Goal: Task Accomplishment & Management: Use online tool/utility

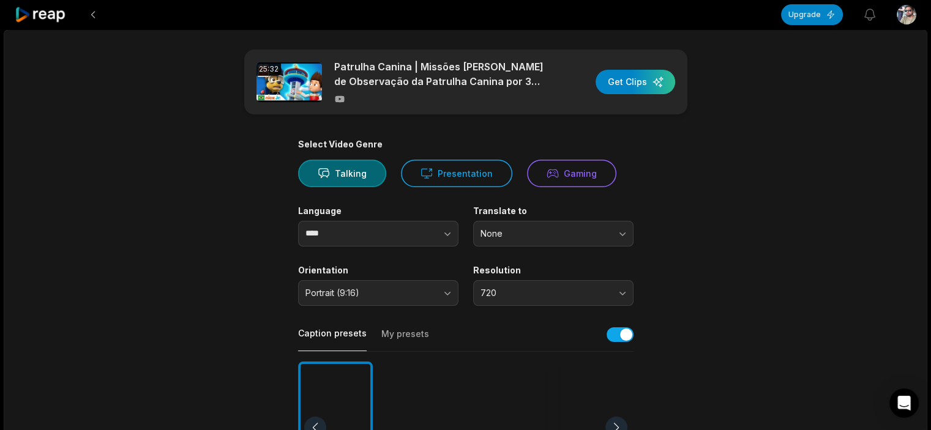
click at [44, 14] on icon at bounding box center [41, 15] width 52 height 17
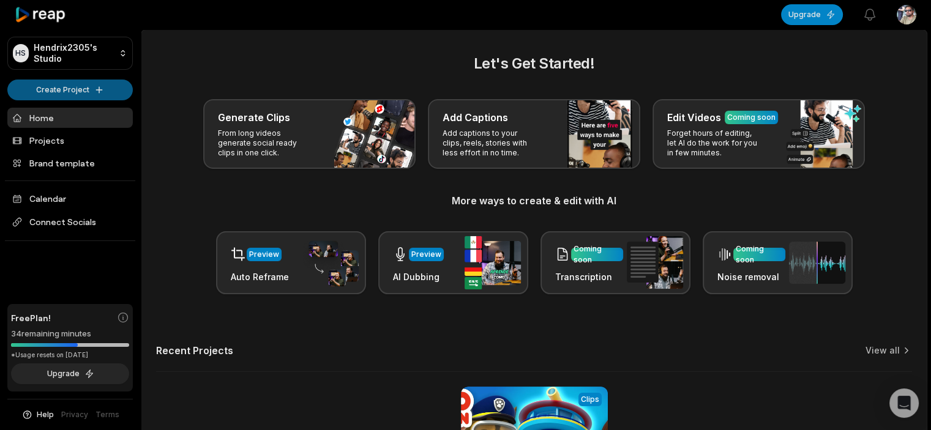
click at [66, 91] on html "HS Hendrix2305's Studio Create Project Home Projects Brand template Calendar Co…" at bounding box center [465, 215] width 931 height 430
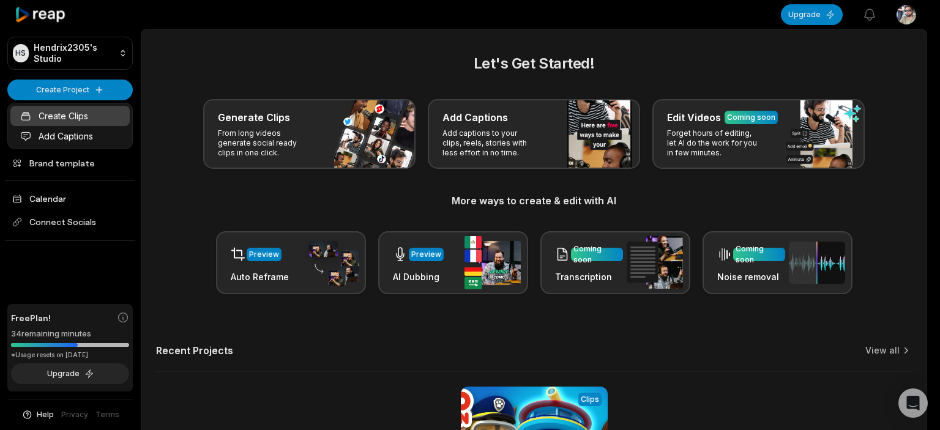
click at [69, 112] on link "Create Clips" at bounding box center [69, 116] width 119 height 20
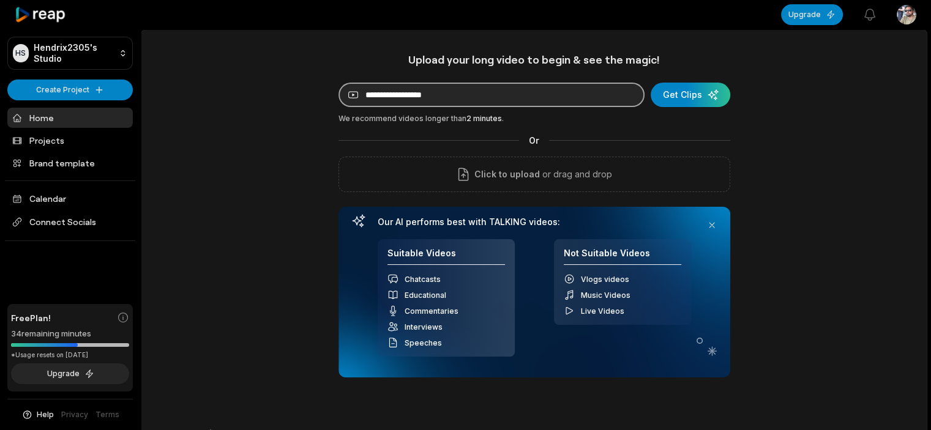
click at [531, 95] on input at bounding box center [491, 95] width 306 height 24
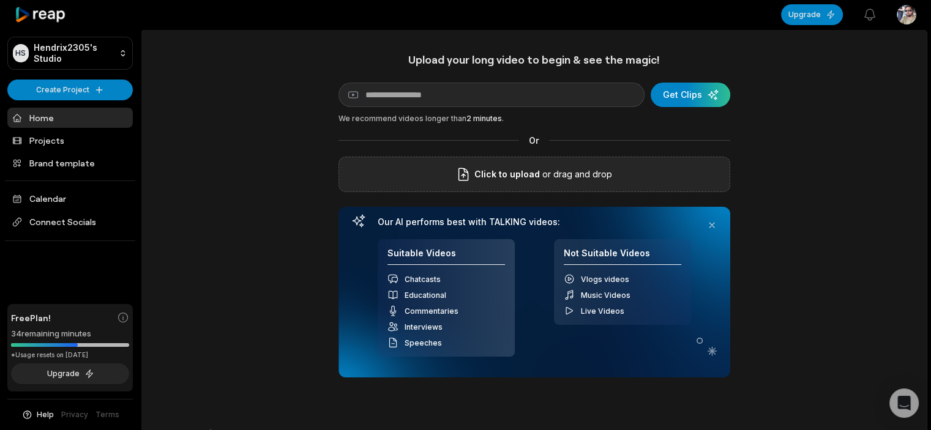
click at [553, 179] on p "or drag and drop" at bounding box center [576, 174] width 72 height 15
click at [519, 176] on span "Click to upload" at bounding box center [506, 174] width 65 height 15
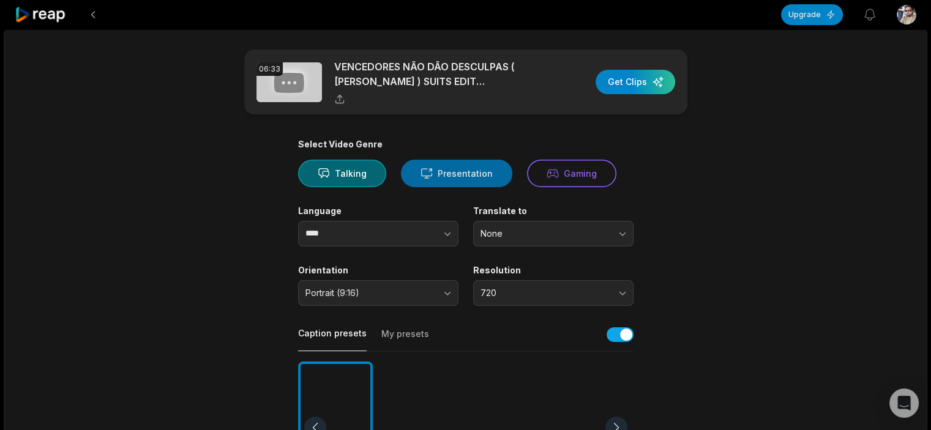
click at [475, 176] on button "Presentation" at bounding box center [456, 174] width 111 height 28
click at [632, 86] on div "button" at bounding box center [636, 82] width 80 height 24
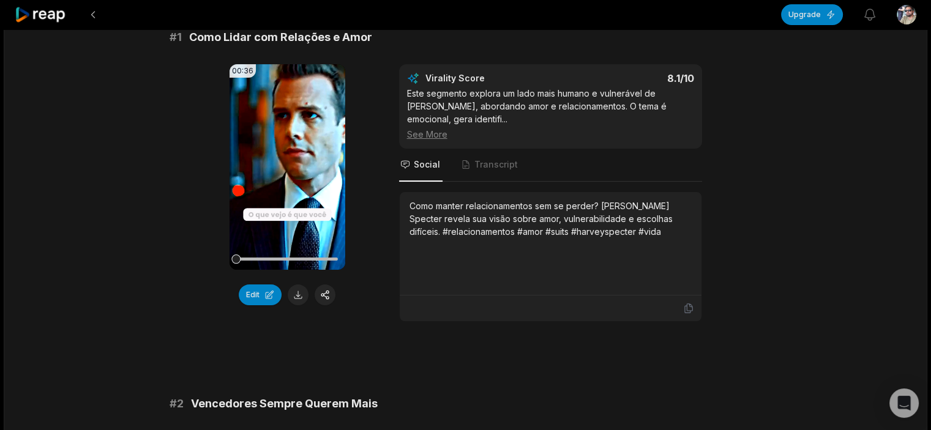
scroll to position [24, 0]
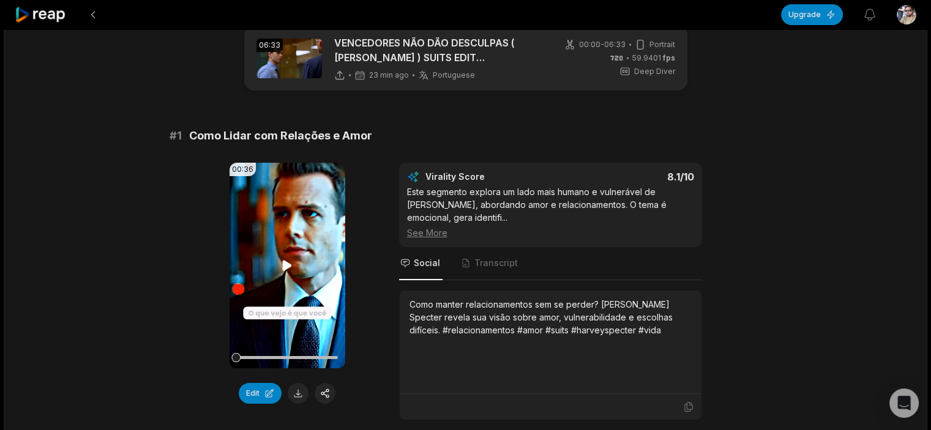
click at [284, 266] on icon at bounding box center [287, 265] width 9 height 10
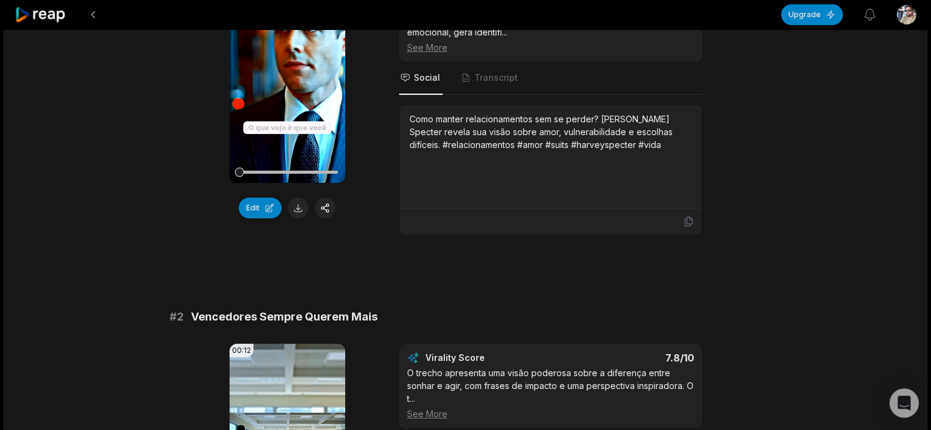
scroll to position [245, 0]
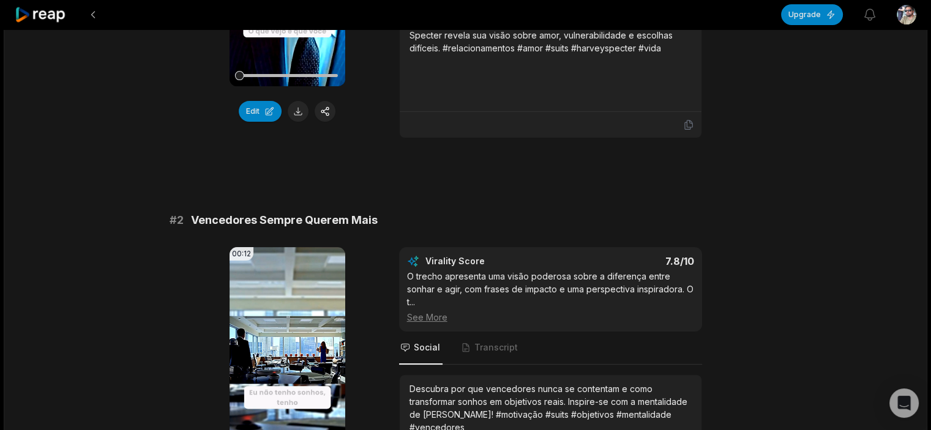
scroll to position [0, 0]
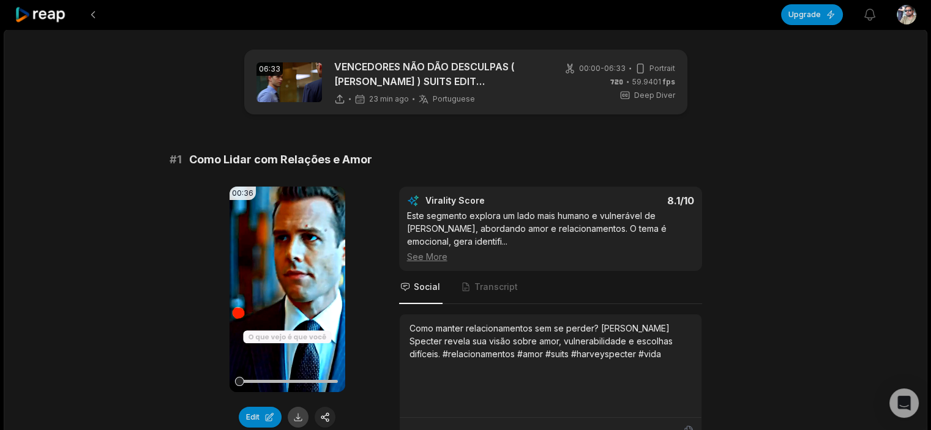
click at [297, 414] on button at bounding box center [298, 417] width 21 height 21
